Goal: Book appointment/travel/reservation

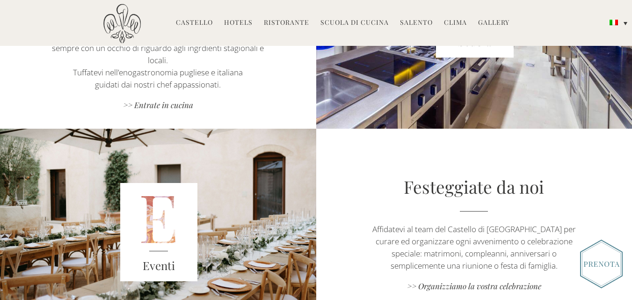
scroll to position [982, 0]
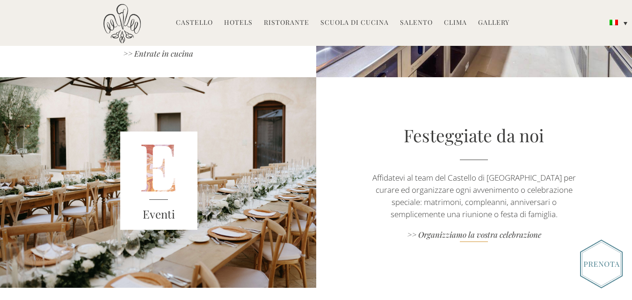
click at [489, 229] on link ">> Organizziamo la vostra celebrazione" at bounding box center [473, 235] width 221 height 13
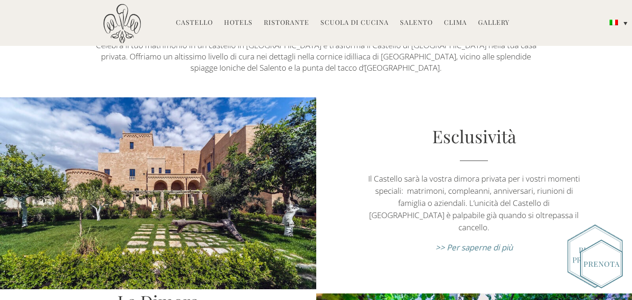
scroll to position [187, 0]
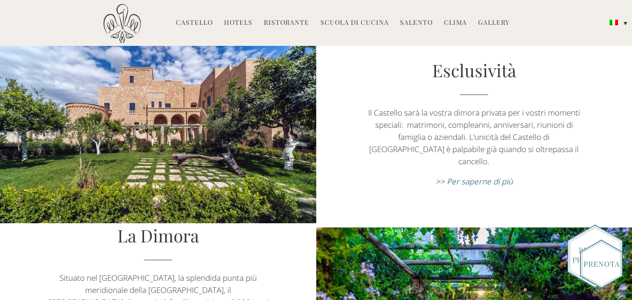
click at [493, 177] on em ">> Per saperne di più" at bounding box center [474, 181] width 77 height 11
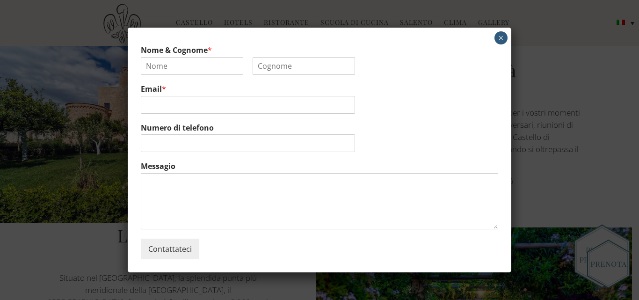
click at [495, 39] on button "×" at bounding box center [500, 37] width 13 height 13
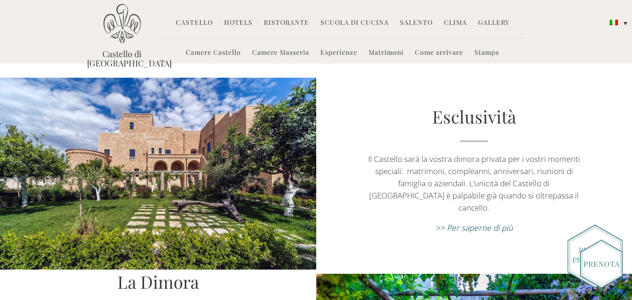
scroll to position [140, 0]
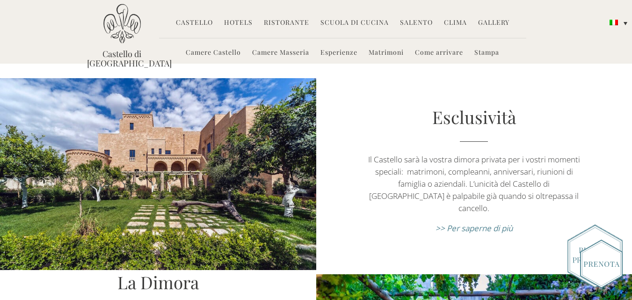
click at [248, 153] on div at bounding box center [158, 174] width 221 height 192
click at [385, 51] on link "Matrimoni" at bounding box center [386, 53] width 35 height 11
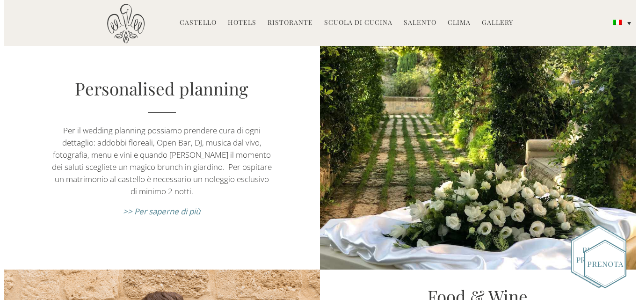
scroll to position [842, 0]
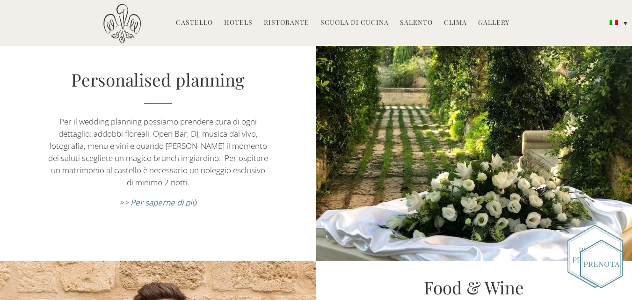
click at [191, 197] on em ">> Per saperne di più" at bounding box center [157, 202] width 77 height 11
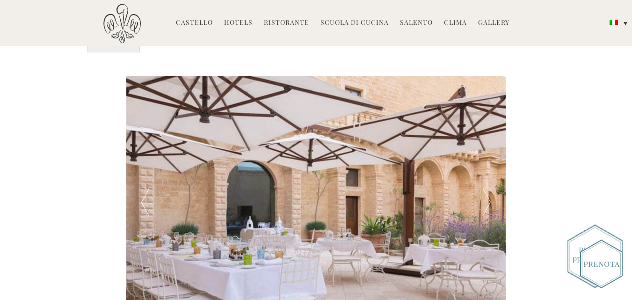
scroll to position [1824, 0]
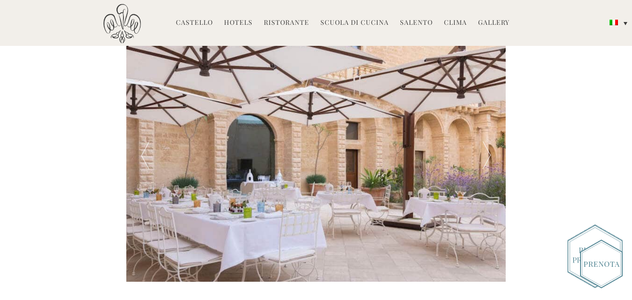
click at [486, 113] on div at bounding box center [487, 155] width 38 height 253
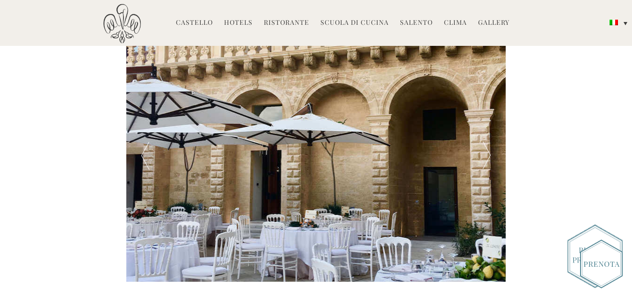
click at [485, 113] on div at bounding box center [487, 155] width 38 height 253
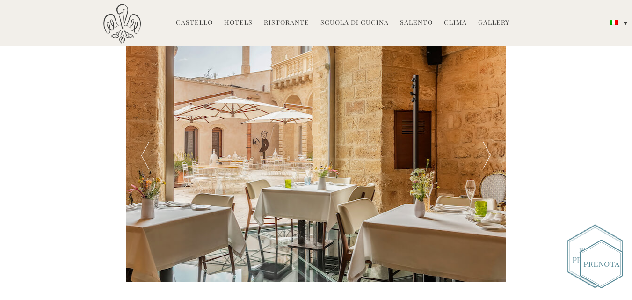
click at [485, 113] on div at bounding box center [487, 155] width 38 height 253
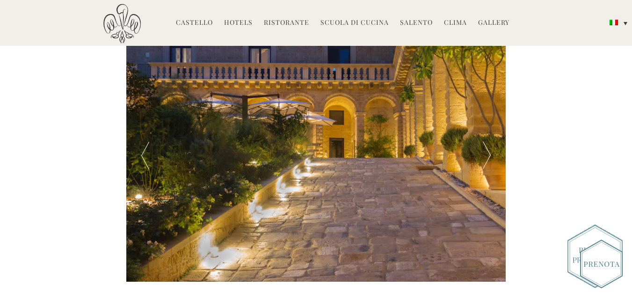
click at [485, 113] on div at bounding box center [487, 155] width 38 height 253
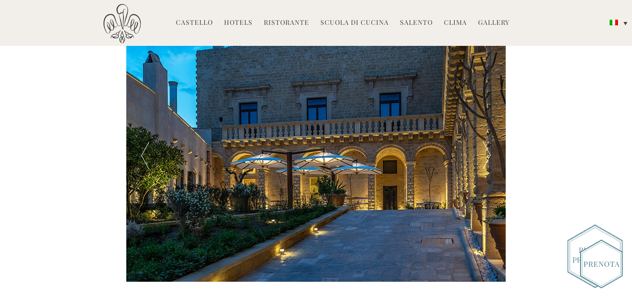
click at [485, 113] on div at bounding box center [487, 155] width 38 height 253
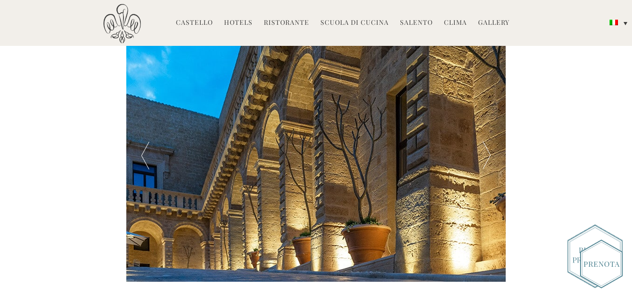
click at [485, 113] on div at bounding box center [487, 155] width 38 height 253
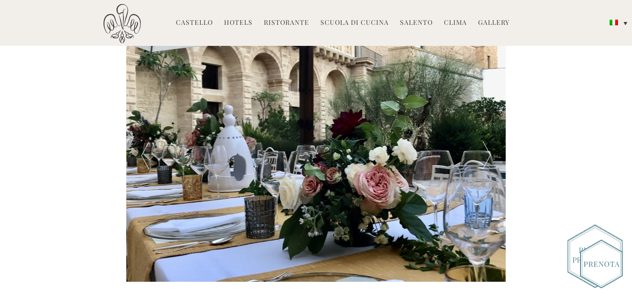
click at [485, 113] on div at bounding box center [487, 155] width 38 height 253
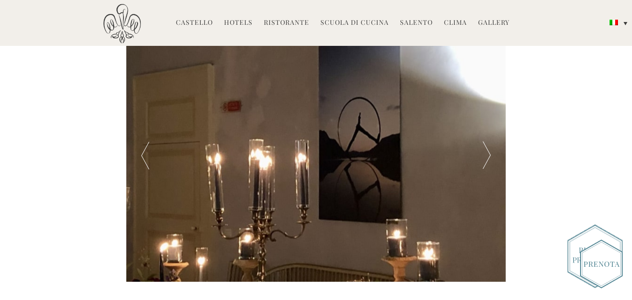
click at [485, 113] on div at bounding box center [487, 155] width 38 height 253
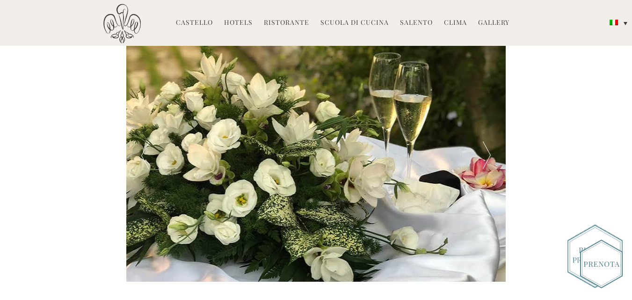
click at [485, 113] on div at bounding box center [487, 155] width 38 height 253
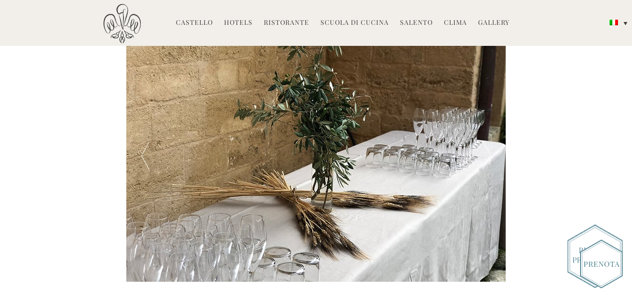
click at [485, 113] on div at bounding box center [487, 155] width 38 height 253
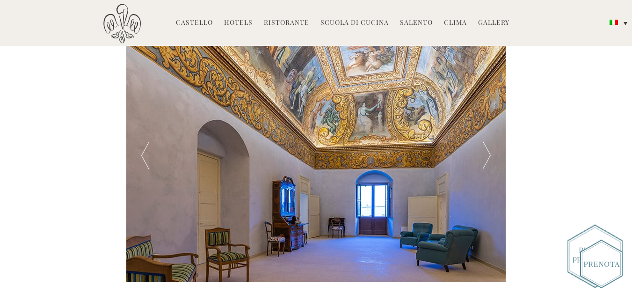
click at [485, 113] on div at bounding box center [487, 155] width 38 height 253
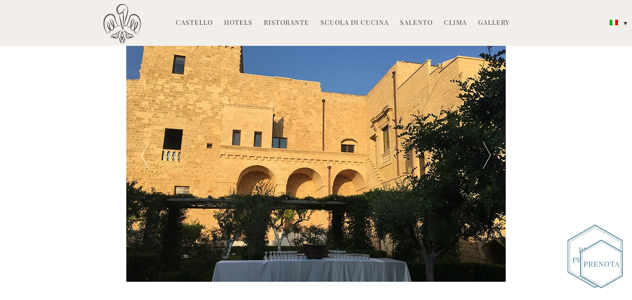
click at [485, 113] on div at bounding box center [487, 155] width 38 height 253
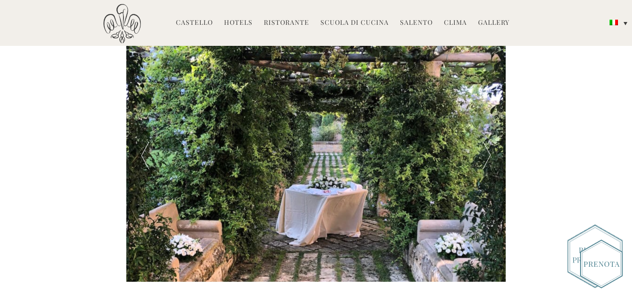
click at [485, 113] on div at bounding box center [487, 155] width 38 height 253
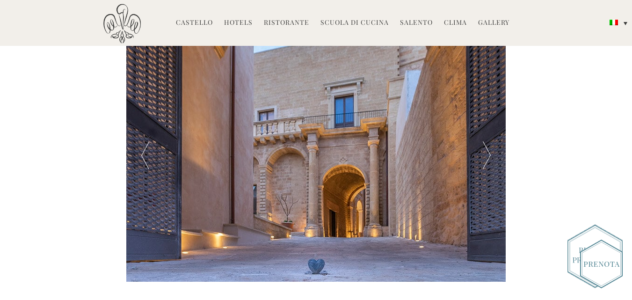
click at [485, 113] on div at bounding box center [487, 155] width 38 height 253
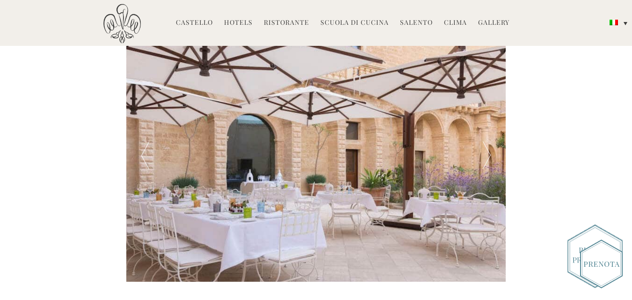
click at [485, 113] on div at bounding box center [487, 155] width 38 height 253
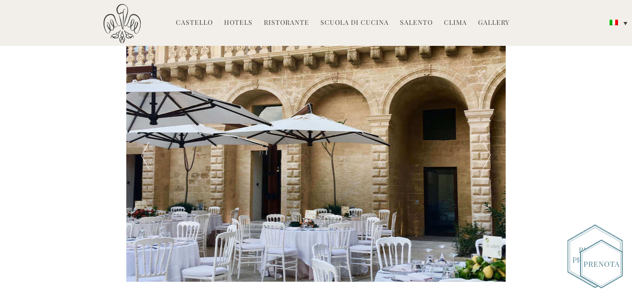
click at [485, 113] on div at bounding box center [487, 155] width 38 height 253
